Goal: Check status: Check status

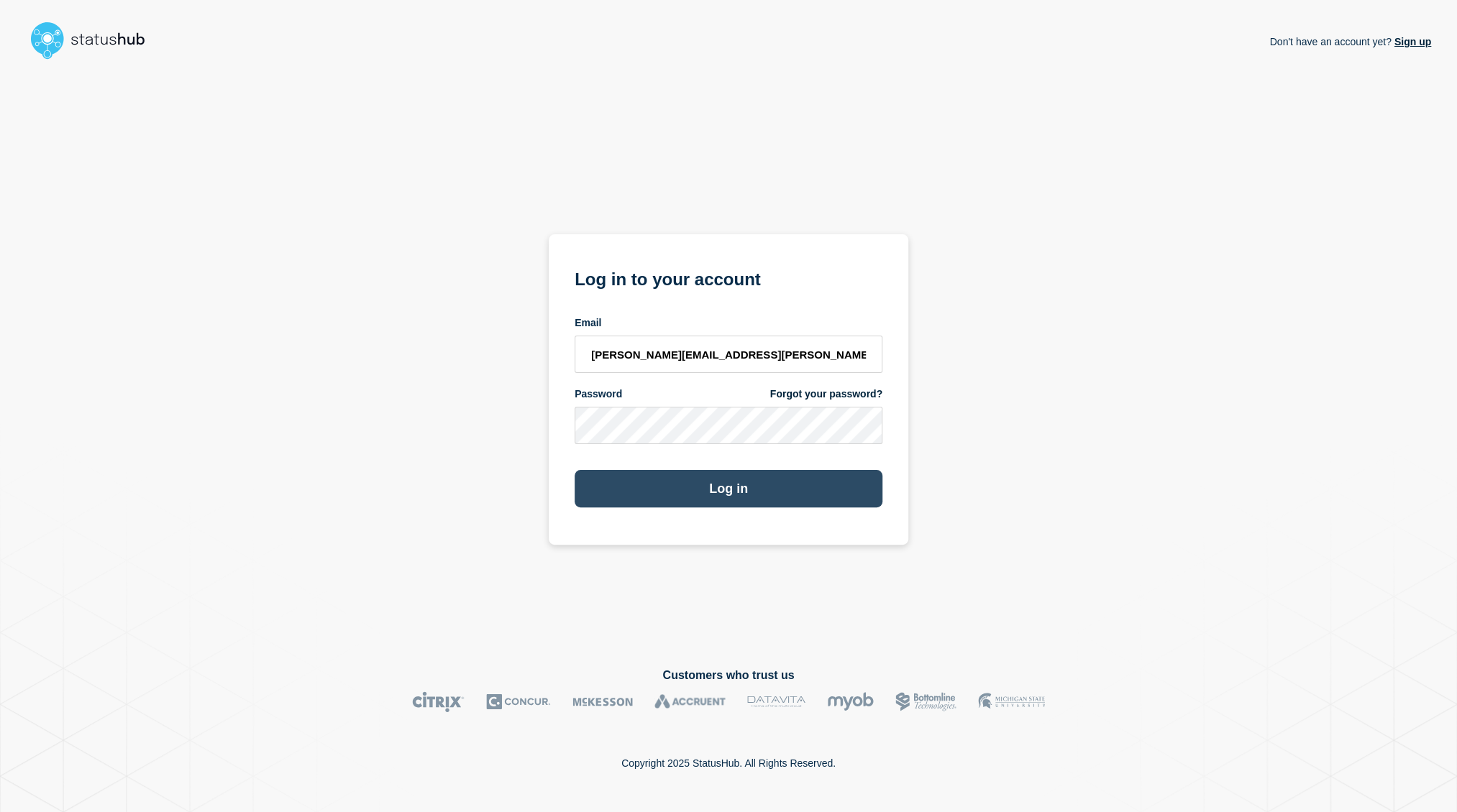
click at [759, 496] on button "Log in" at bounding box center [728, 488] width 308 height 37
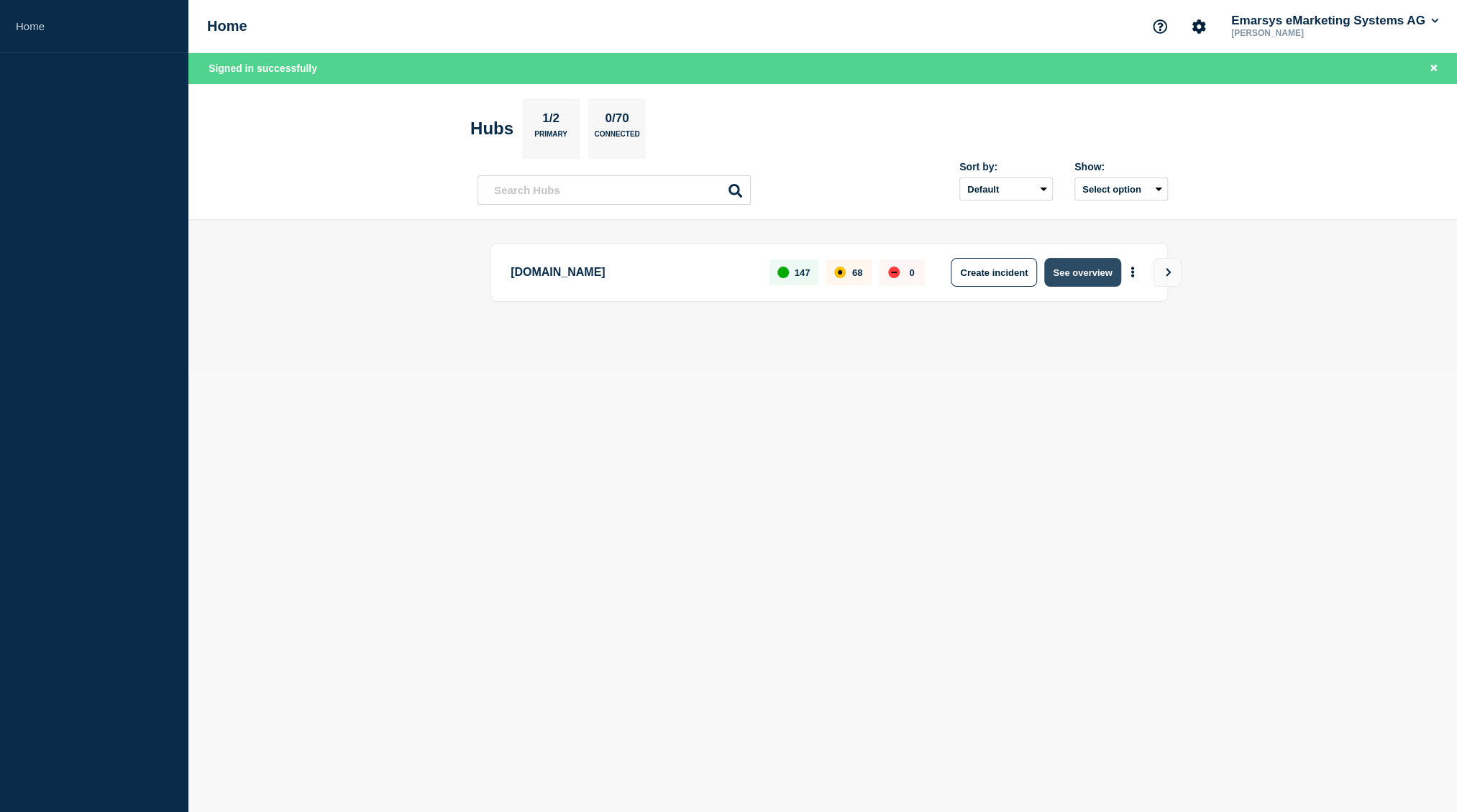
click at [1086, 272] on button "See overview" at bounding box center [1083, 272] width 76 height 29
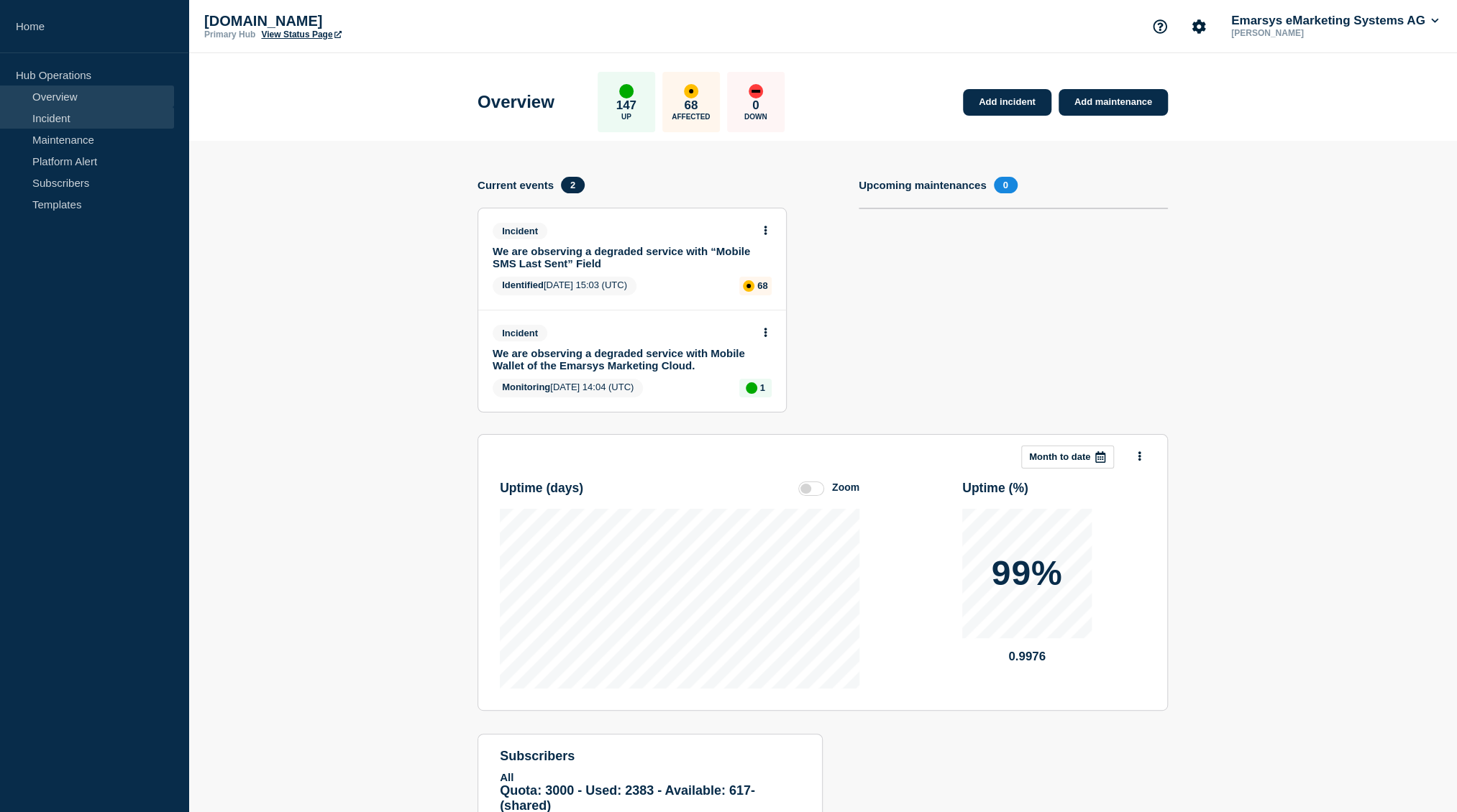
click at [64, 117] on link "Incident" at bounding box center [87, 118] width 174 height 22
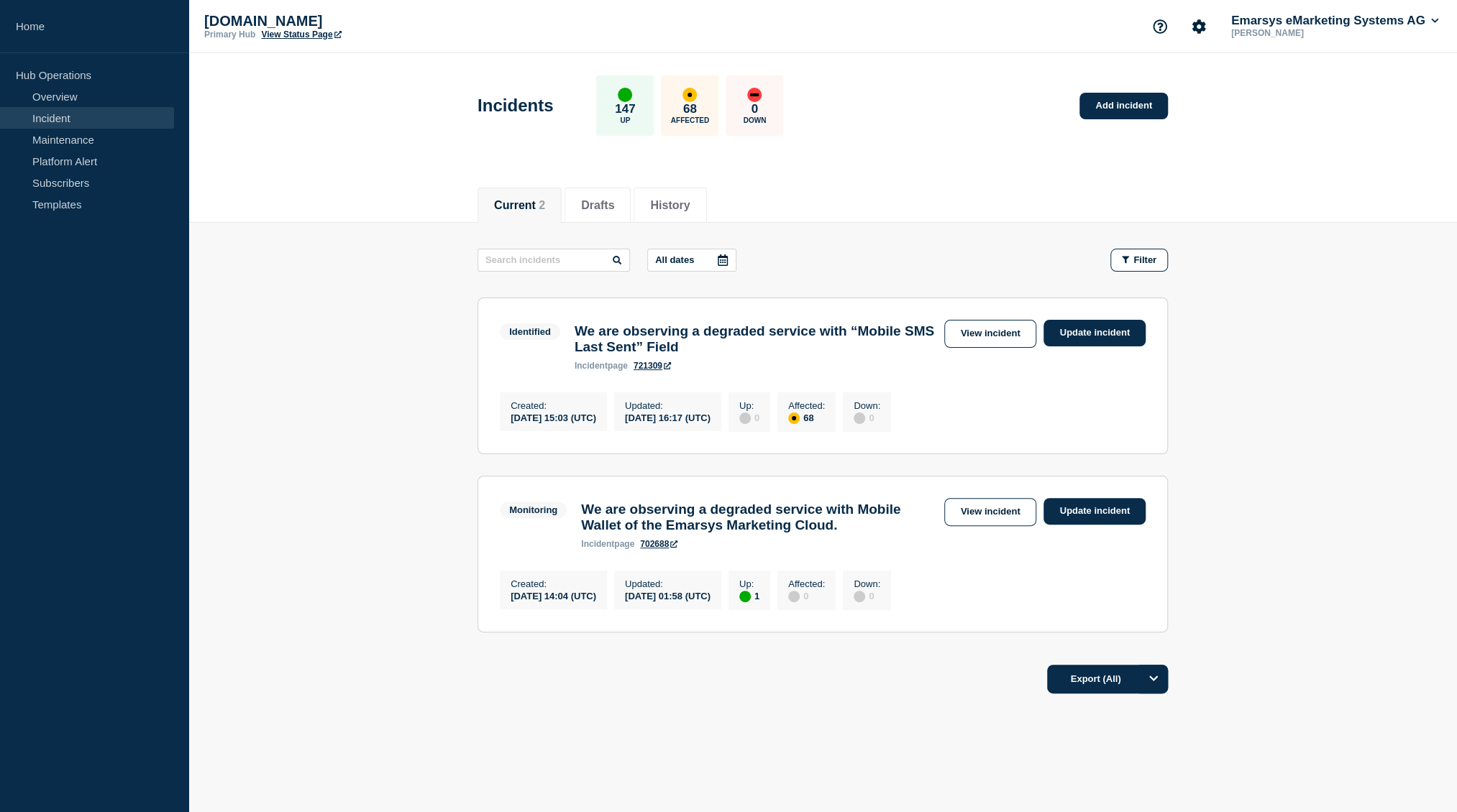
scroll to position [1, 0]
